Goal: Browse casually: Explore the website without a specific task or goal

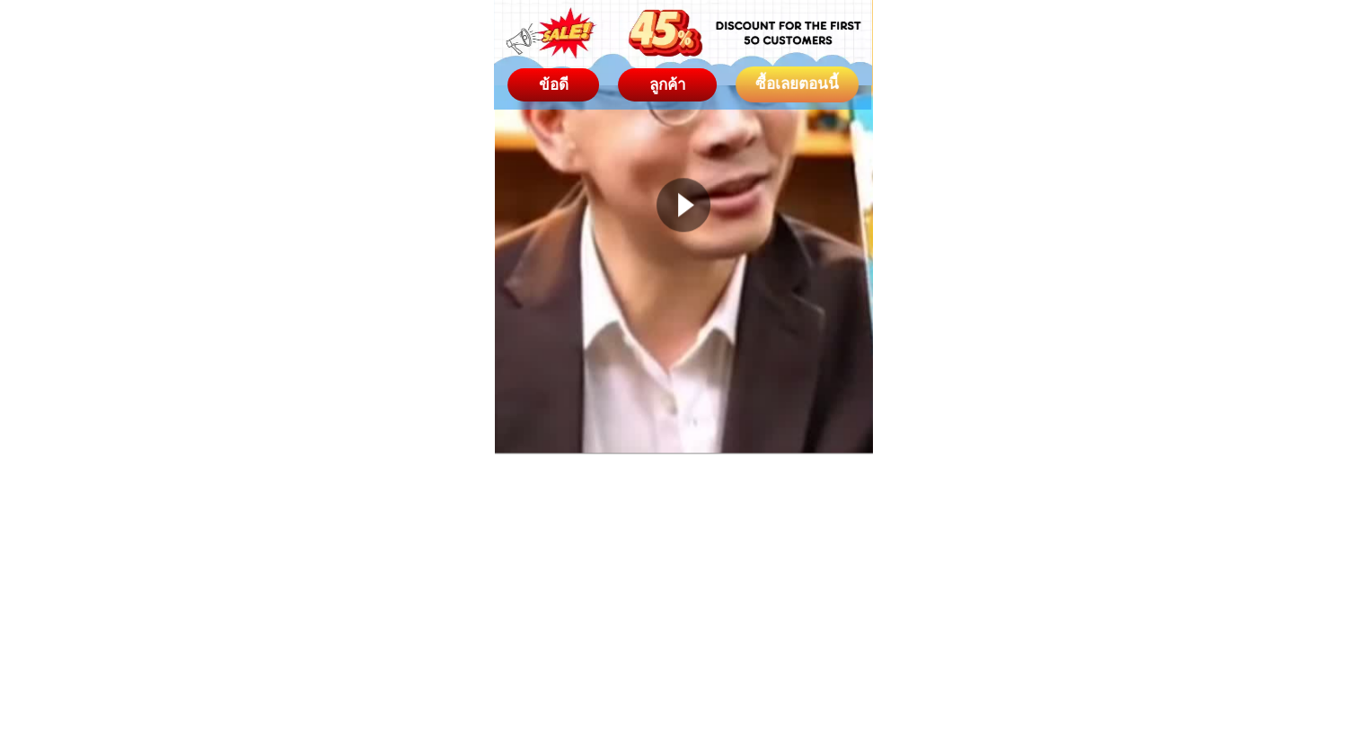
scroll to position [1617, 0]
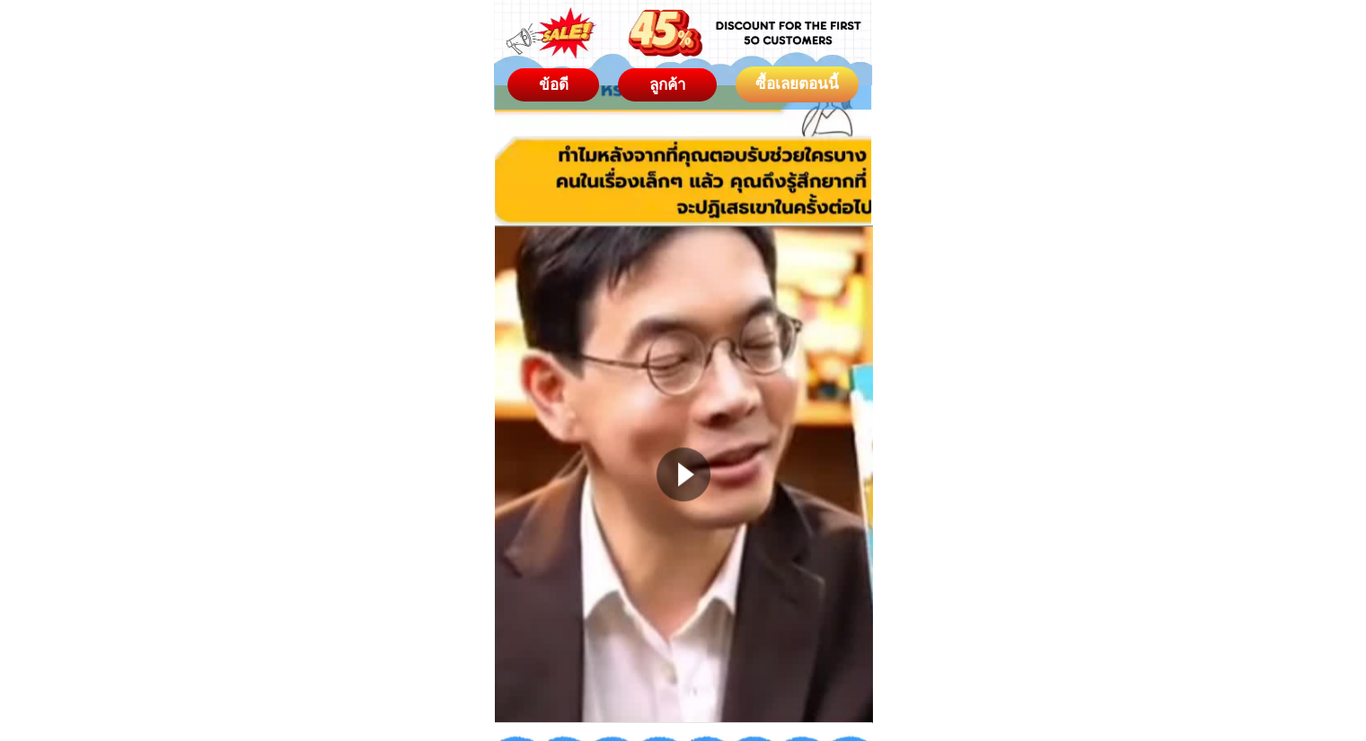
click at [636, 377] on div at bounding box center [684, 474] width 882 height 496
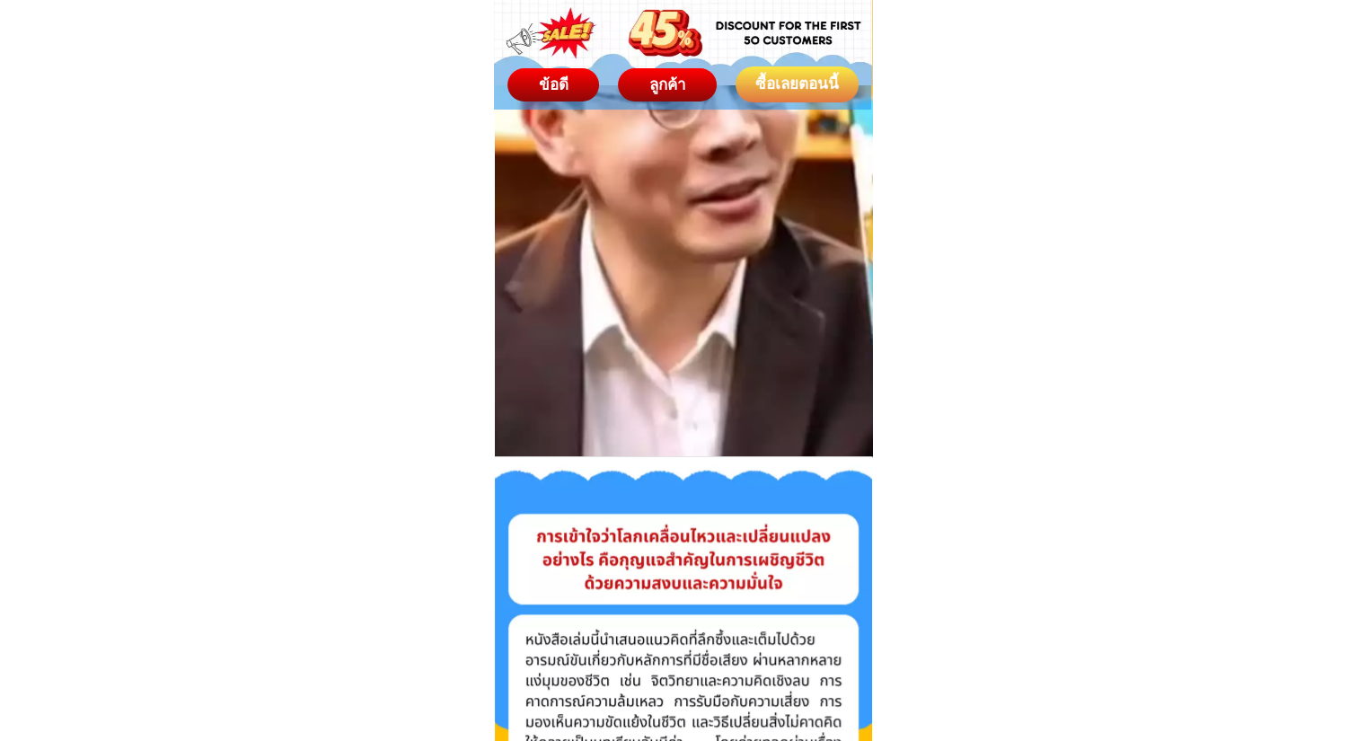
scroll to position [1707, 0]
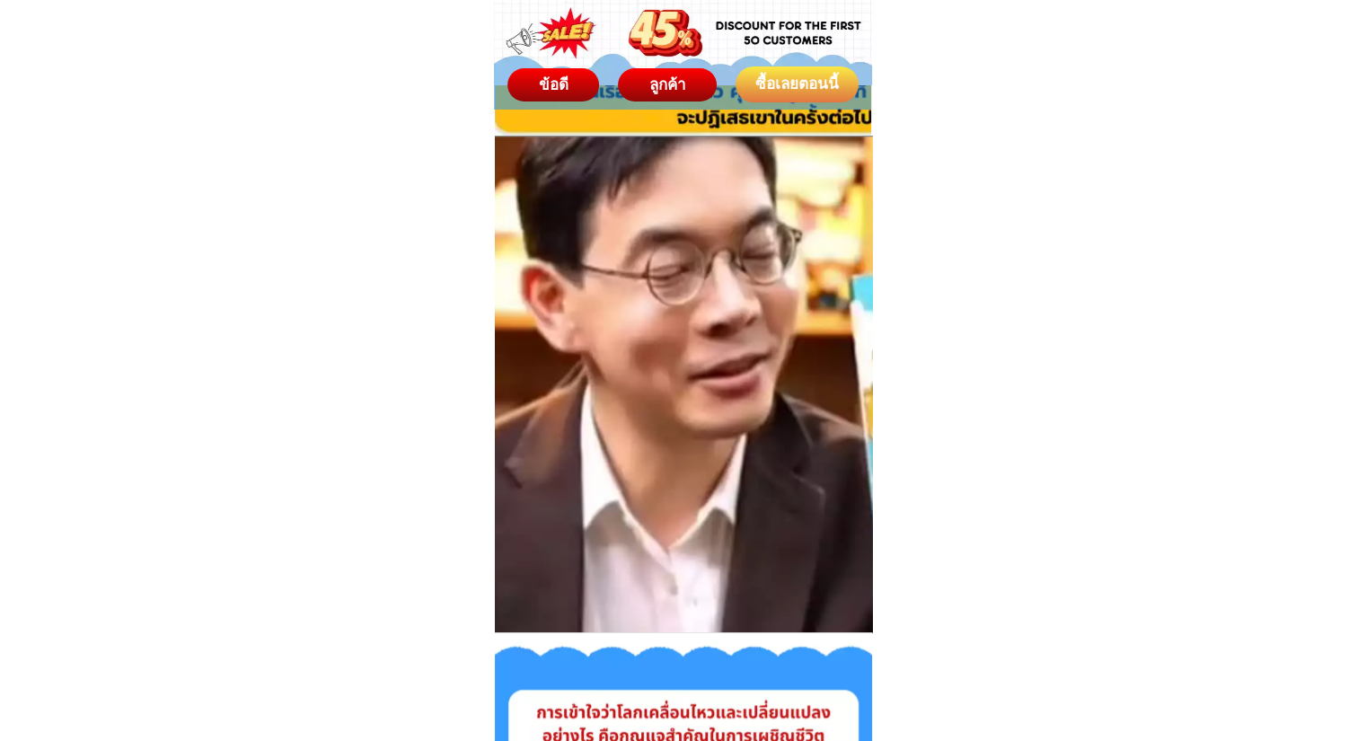
click at [694, 384] on video at bounding box center [684, 385] width 882 height 496
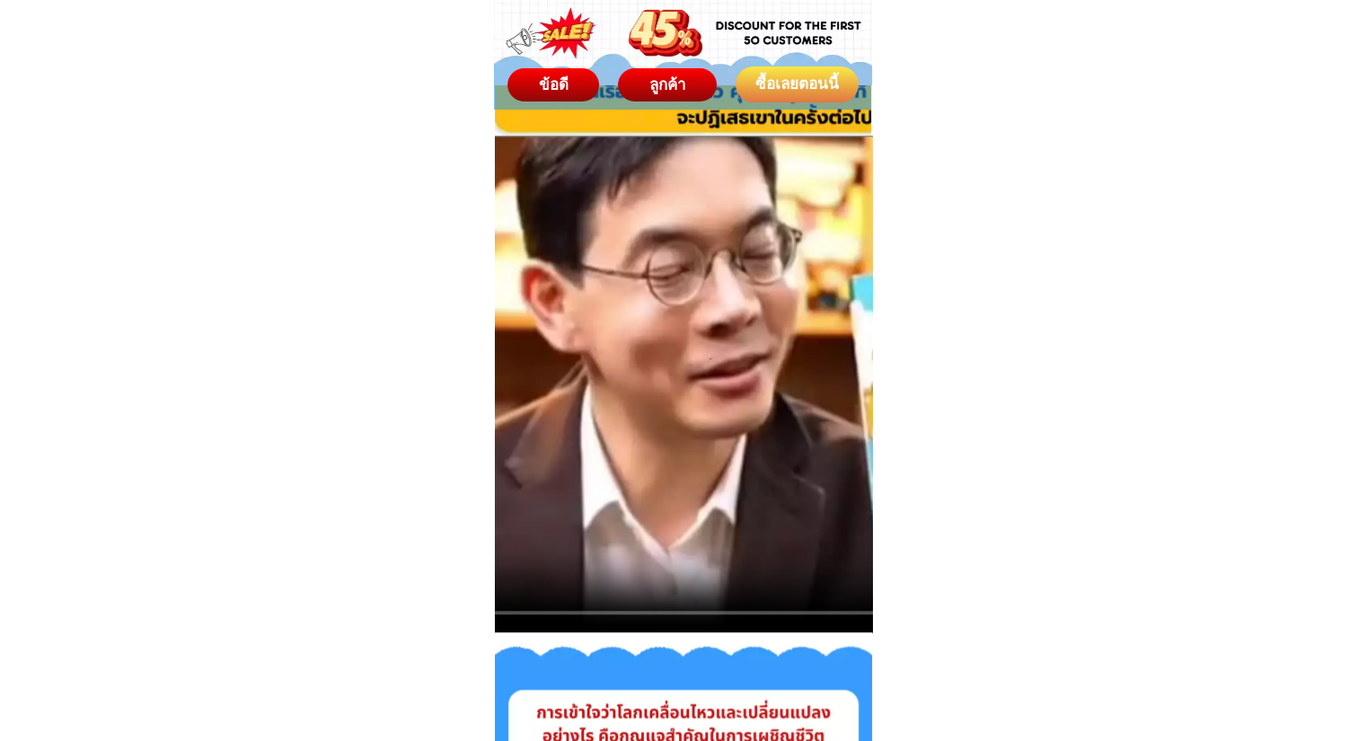
click at [632, 450] on video at bounding box center [684, 385] width 882 height 496
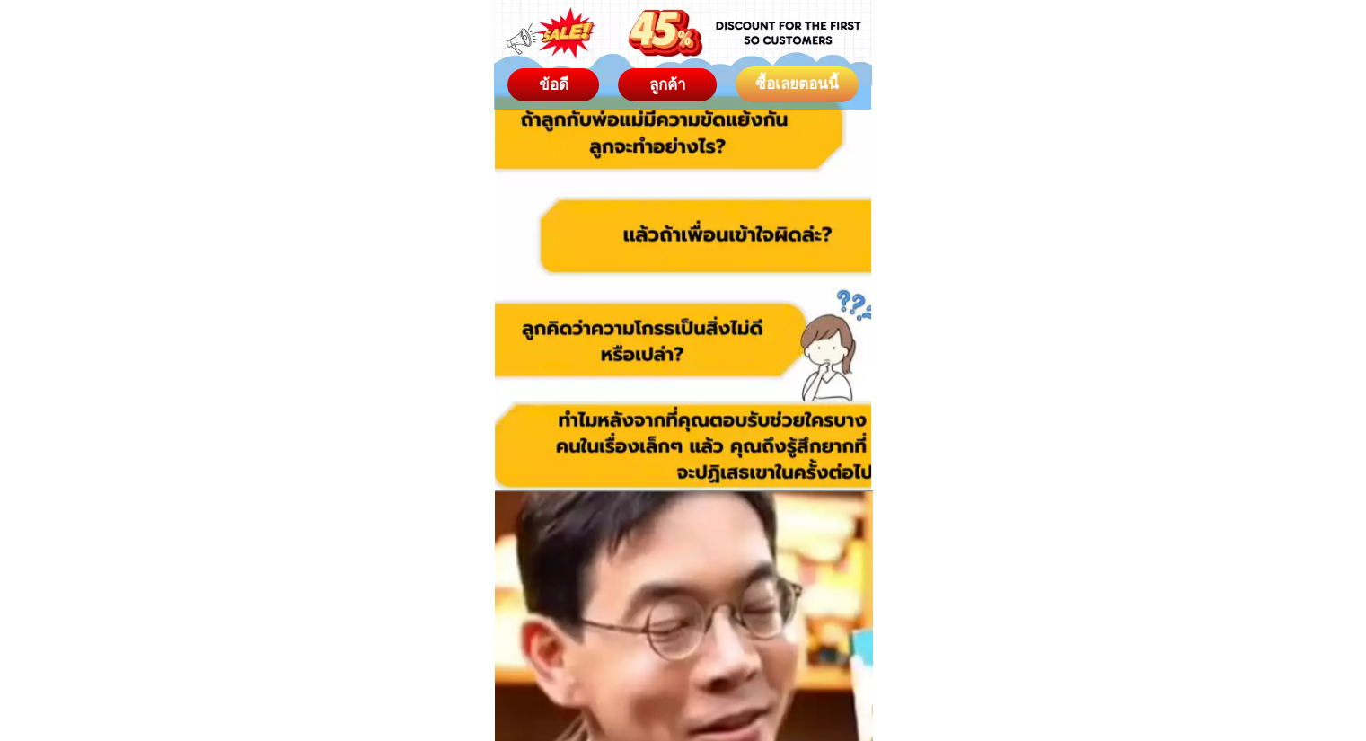
scroll to position [1347, 0]
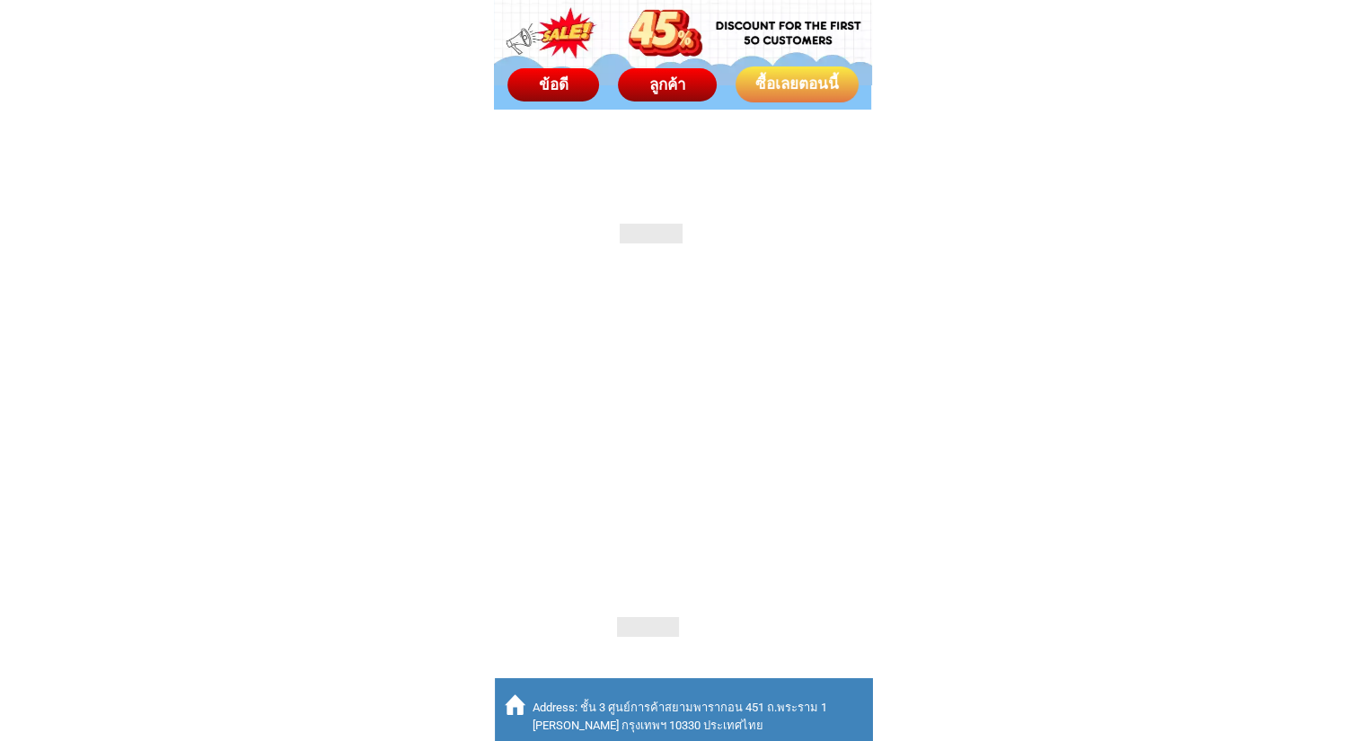
scroll to position [13497, 0]
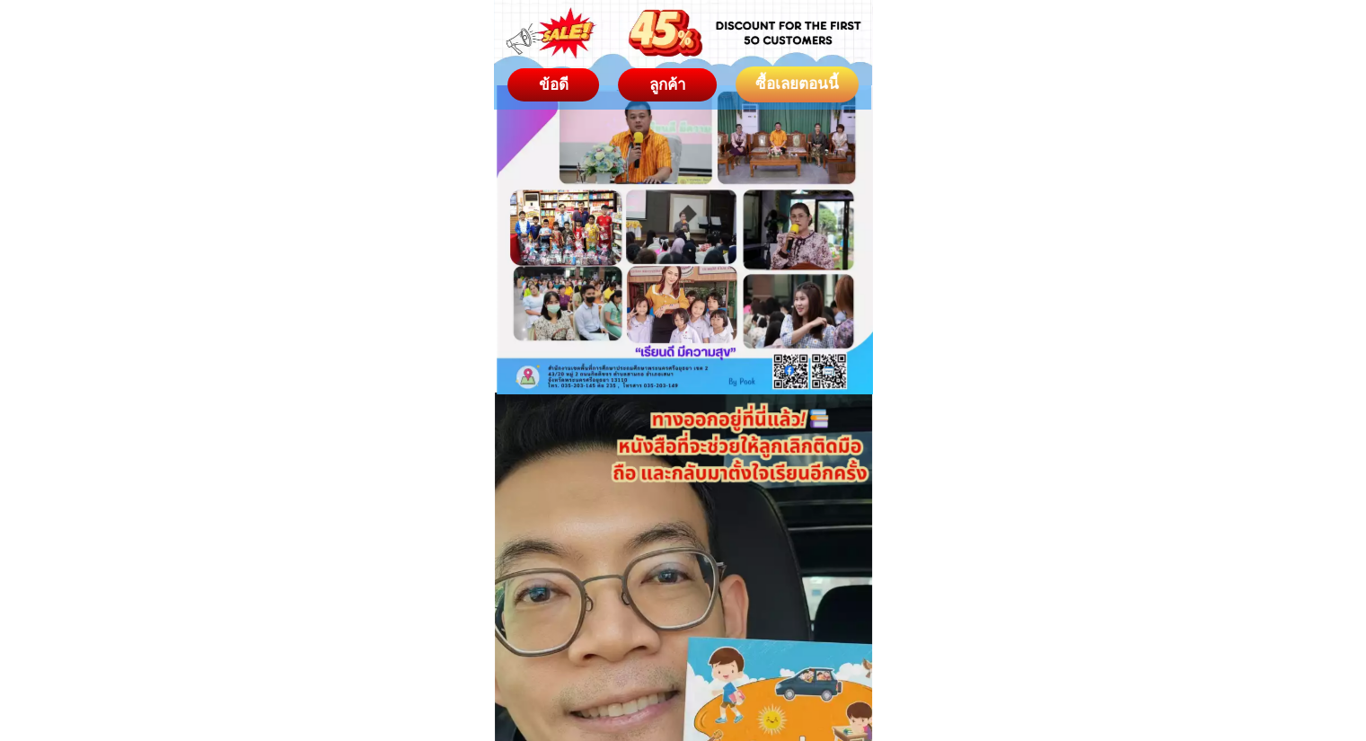
scroll to position [0, 0]
